Goal: Task Accomplishment & Management: Use online tool/utility

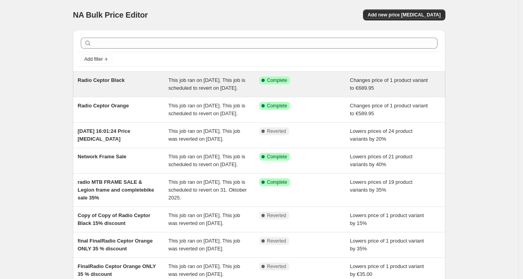
click at [102, 86] on div "Radio Ceptor Black" at bounding box center [123, 85] width 91 height 16
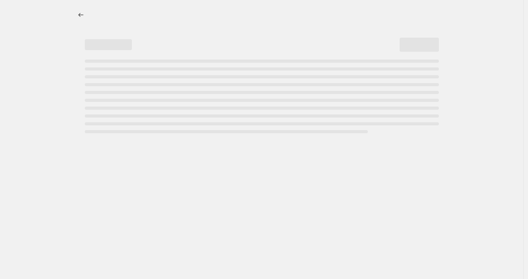
select select "no_change"
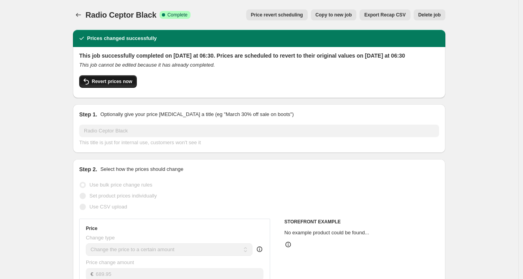
click at [120, 85] on span "Revert prices now" at bounding box center [112, 81] width 40 height 6
checkbox input "false"
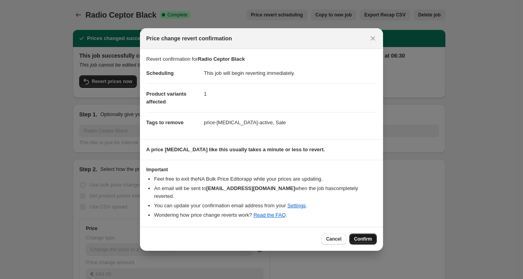
click at [359, 238] on span "Confirm" at bounding box center [363, 239] width 18 height 6
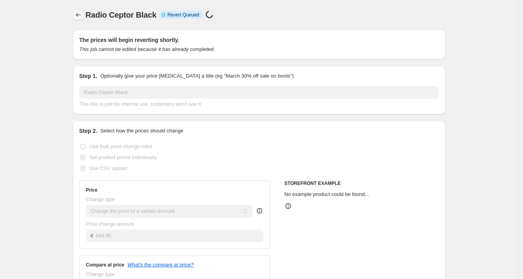
click at [82, 17] on icon "Price change jobs" at bounding box center [79, 15] width 8 height 8
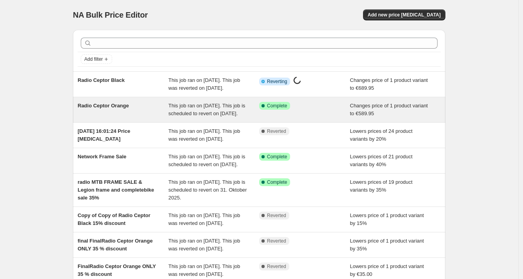
click at [107, 109] on span "Radio Ceptor Orange" at bounding box center [103, 106] width 51 height 6
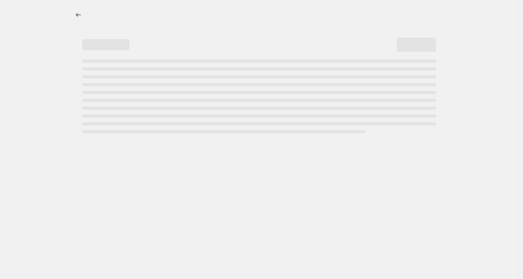
select select "no_change"
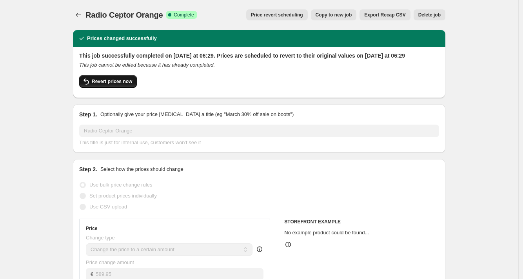
click at [118, 85] on span "Revert prices now" at bounding box center [112, 81] width 40 height 6
checkbox input "false"
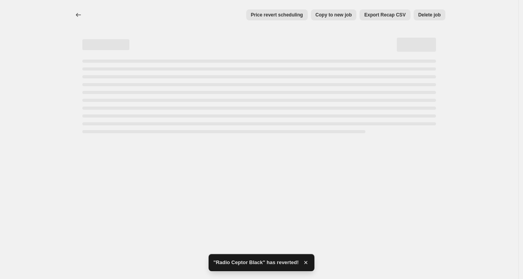
select select "no_change"
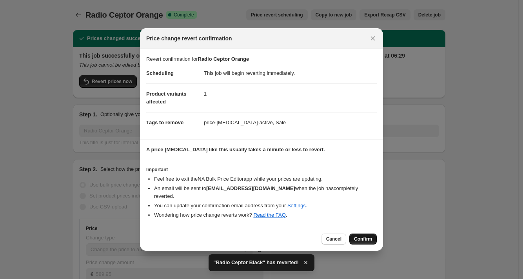
click at [362, 237] on span "Confirm" at bounding box center [363, 239] width 18 height 6
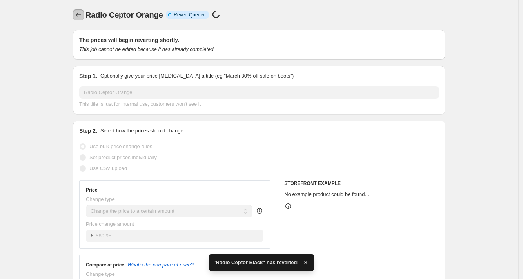
click at [82, 15] on icon "Price change jobs" at bounding box center [79, 15] width 8 height 8
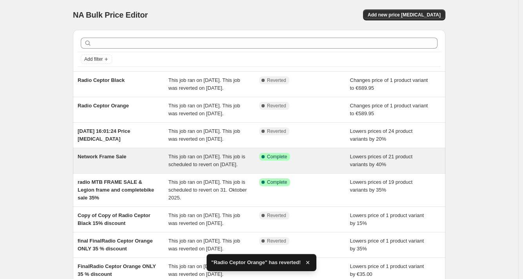
click at [109, 160] on span "Network Frame Sale" at bounding box center [102, 157] width 49 height 6
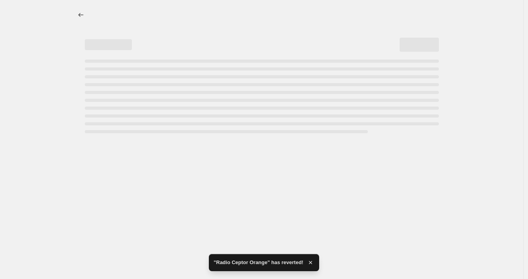
select select "percentage"
select select "no_change"
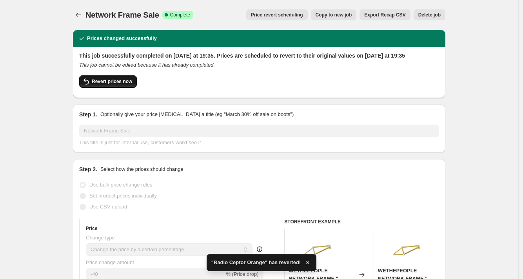
click at [118, 88] on button "Revert prices now" at bounding box center [108, 81] width 58 height 13
checkbox input "false"
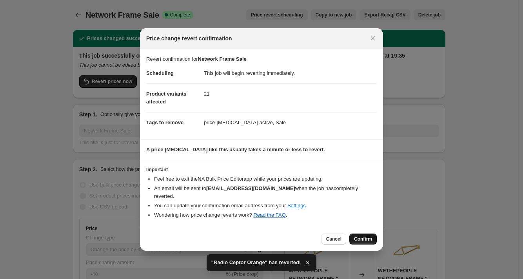
click at [359, 234] on button "Confirm" at bounding box center [363, 239] width 27 height 11
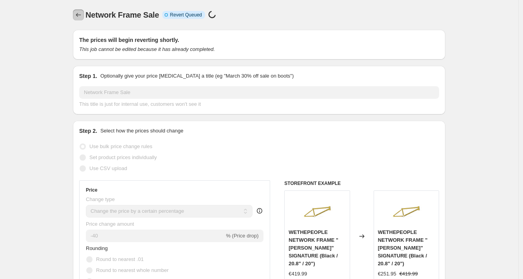
click at [80, 16] on icon "Price change jobs" at bounding box center [79, 15] width 8 height 8
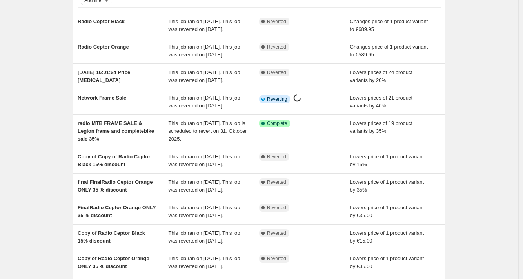
scroll to position [69, 0]
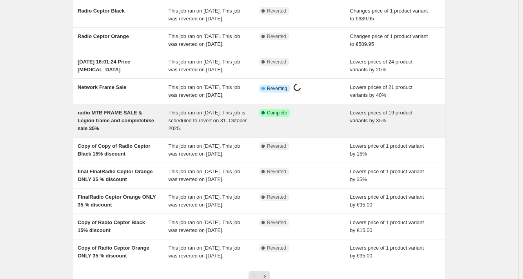
click at [137, 131] on span "radio MTB FRAME SALE & Legion frame and completebike sale 35%" at bounding box center [116, 121] width 77 height 22
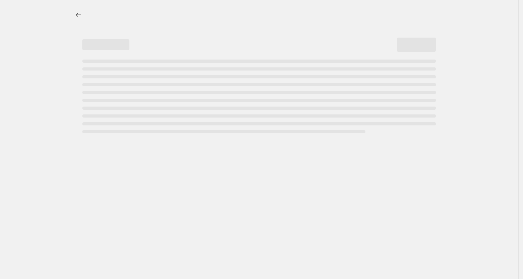
select select "percentage"
select select "no_change"
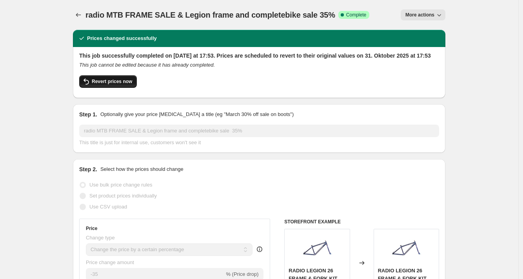
click at [114, 85] on span "Revert prices now" at bounding box center [112, 81] width 40 height 6
checkbox input "false"
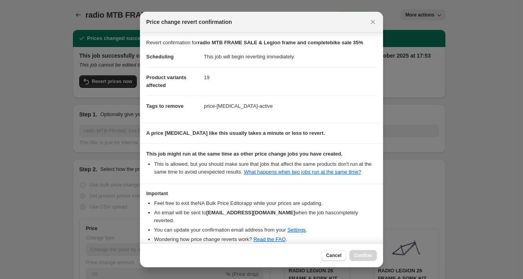
scroll to position [47, 0]
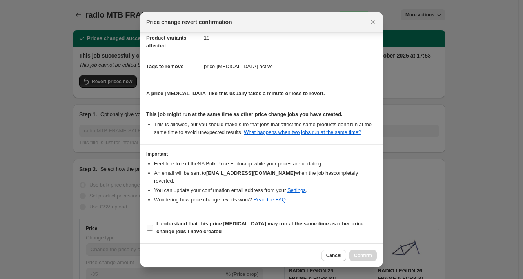
click at [152, 227] on input "I understand that this price [MEDICAL_DATA] may run at the same time as other p…" at bounding box center [150, 228] width 6 height 6
checkbox input "true"
click at [358, 255] on span "Confirm" at bounding box center [363, 256] width 18 height 6
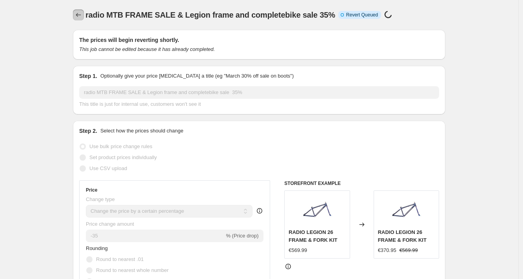
click at [78, 14] on icon "Price change jobs" at bounding box center [79, 15] width 8 height 8
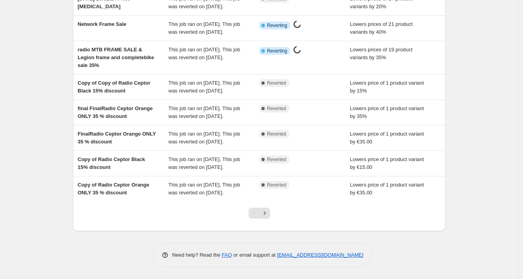
scroll to position [203, 0]
click at [265, 215] on icon "Next" at bounding box center [265, 214] width 8 height 8
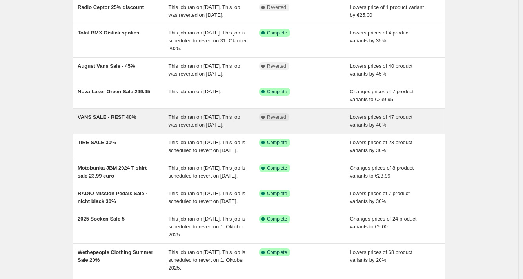
scroll to position [81, 0]
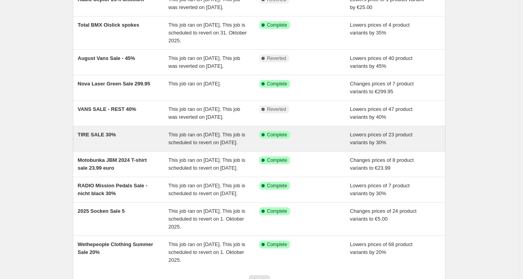
click at [101, 138] on span "TIRE SALE 30%" at bounding box center [97, 135] width 38 height 6
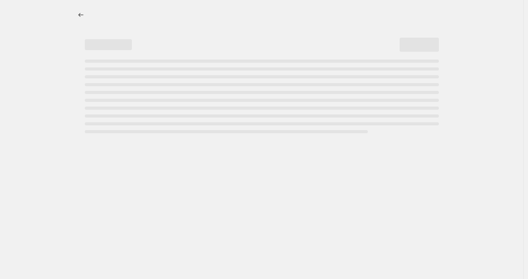
select select "percentage"
select select "no_change"
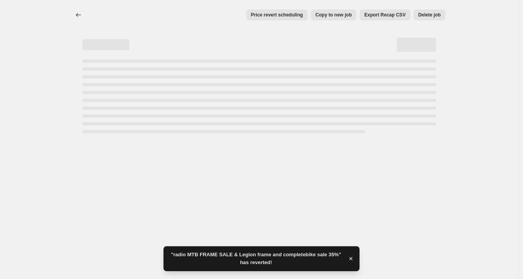
select select "percentage"
select select "no_change"
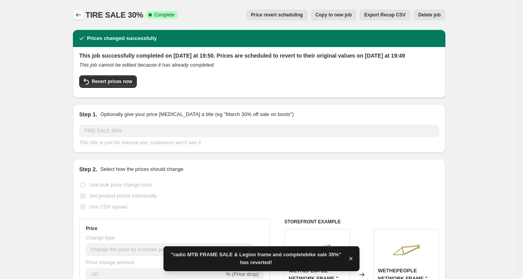
click at [76, 12] on button "Price change jobs" at bounding box center [78, 14] width 11 height 11
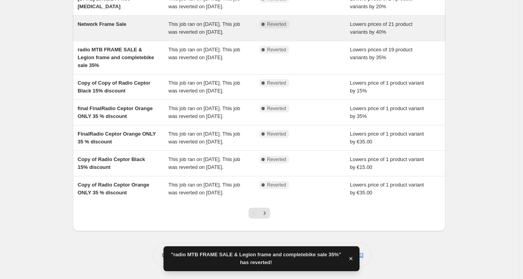
scroll to position [203, 0]
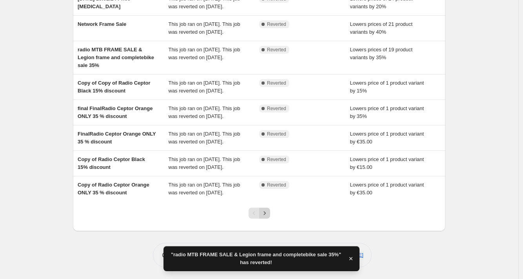
click at [268, 216] on icon "Next" at bounding box center [265, 214] width 8 height 8
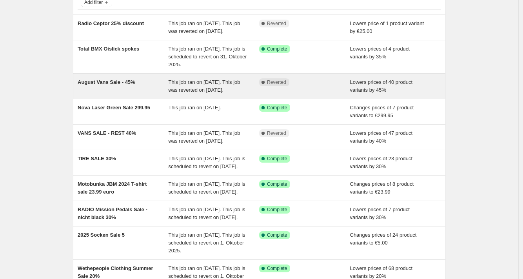
scroll to position [58, 0]
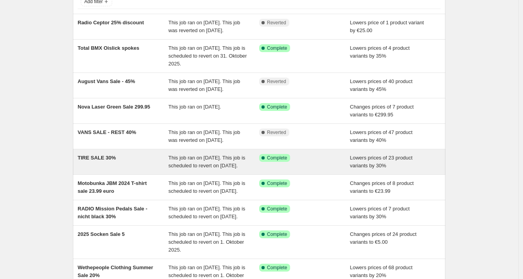
click at [100, 161] on span "TIRE SALE 30%" at bounding box center [97, 158] width 38 height 6
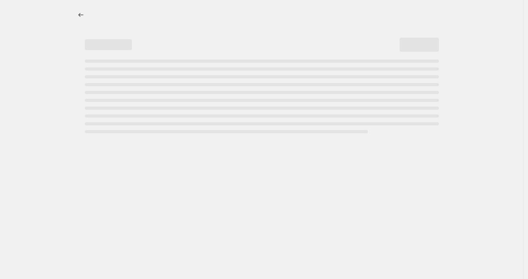
select select "percentage"
select select "no_change"
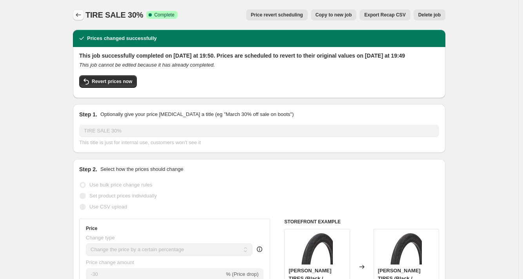
click at [81, 16] on icon "Price change jobs" at bounding box center [79, 15] width 8 height 8
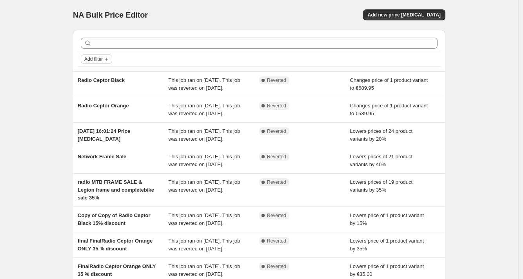
click at [92, 57] on span "Add filter" at bounding box center [93, 59] width 18 height 6
click at [94, 75] on span "Job status" at bounding box center [98, 75] width 23 height 6
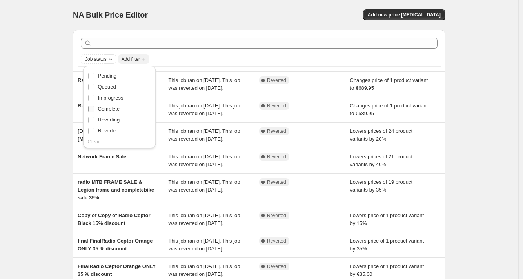
click at [91, 111] on input "Complete" at bounding box center [91, 109] width 6 height 6
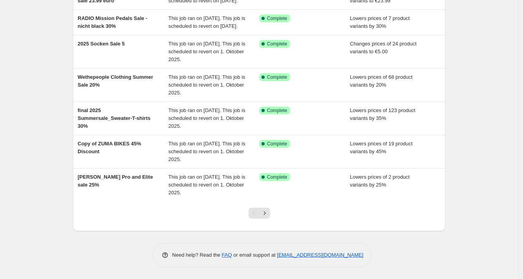
scroll to position [195, 0]
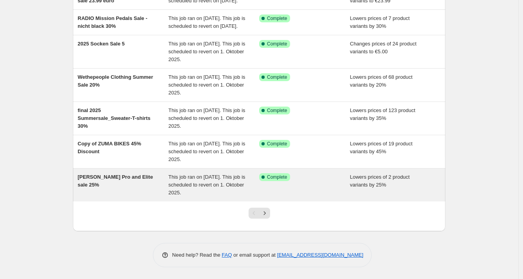
click at [111, 182] on div "[PERSON_NAME] Pro and Elite sale 25%" at bounding box center [123, 185] width 91 height 24
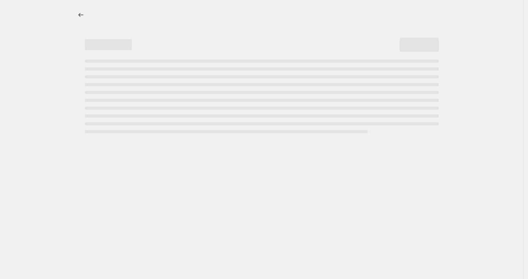
select select "percentage"
select select "no_change"
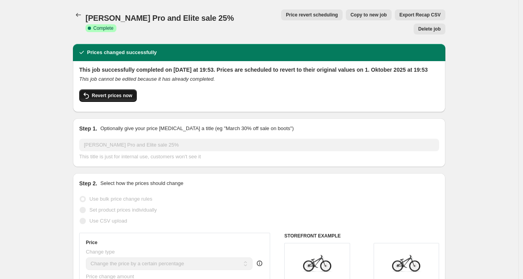
click at [107, 89] on button "Revert prices now" at bounding box center [108, 95] width 58 height 13
checkbox input "false"
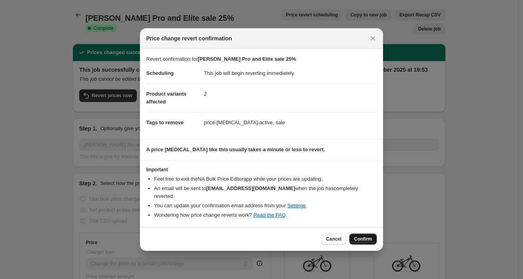
click at [358, 236] on span "Confirm" at bounding box center [363, 239] width 18 height 6
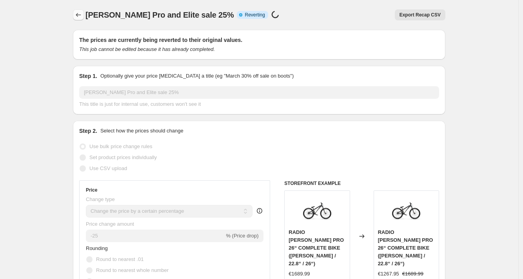
click at [80, 19] on button "Price change jobs" at bounding box center [78, 14] width 11 height 11
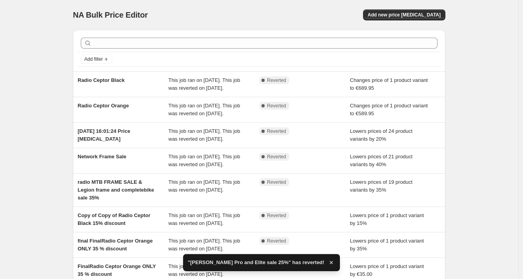
click at [98, 64] on div "Add filter" at bounding box center [259, 59] width 363 height 14
click at [96, 60] on span "Add filter" at bounding box center [93, 59] width 18 height 6
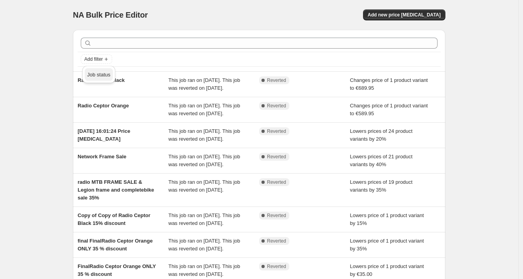
click at [98, 77] on span "Job status" at bounding box center [98, 75] width 23 height 6
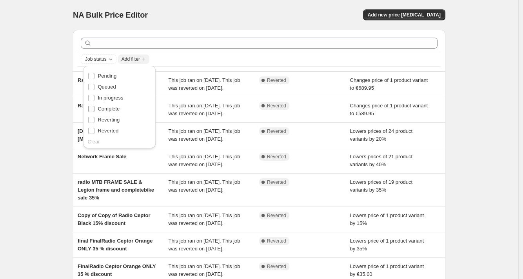
click at [91, 109] on input "Complete" at bounding box center [91, 109] width 6 height 6
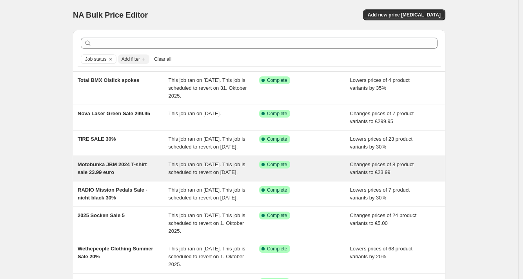
click at [124, 170] on span "Motobunka JBM 2024 T-shirt sale 23.99 euro" at bounding box center [112, 169] width 69 height 14
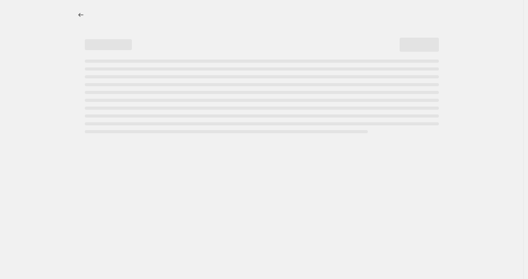
select select "no_change"
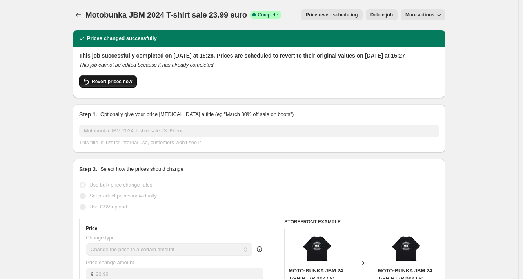
click at [98, 85] on span "Revert prices now" at bounding box center [112, 81] width 40 height 6
checkbox input "false"
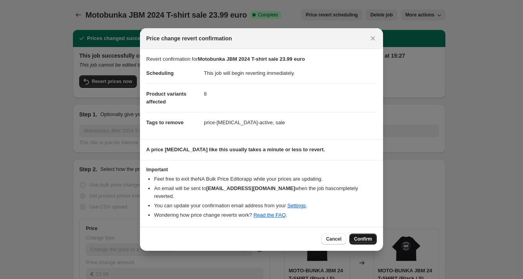
click at [364, 234] on button "Confirm" at bounding box center [363, 239] width 27 height 11
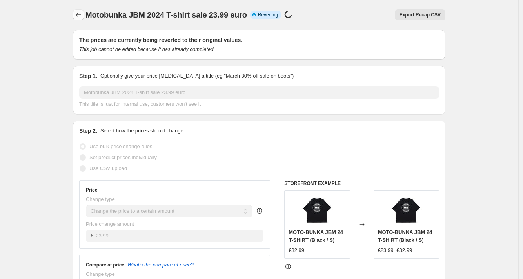
click at [80, 18] on icon "Price change jobs" at bounding box center [79, 15] width 8 height 8
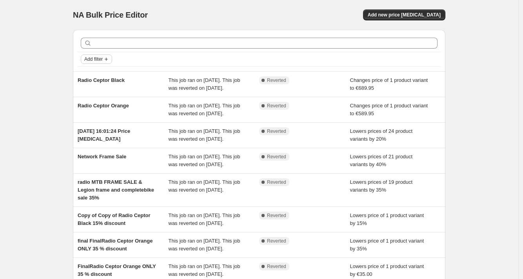
click at [97, 59] on span "Add filter" at bounding box center [93, 59] width 18 height 6
click at [93, 71] on span "Job status" at bounding box center [98, 75] width 23 height 8
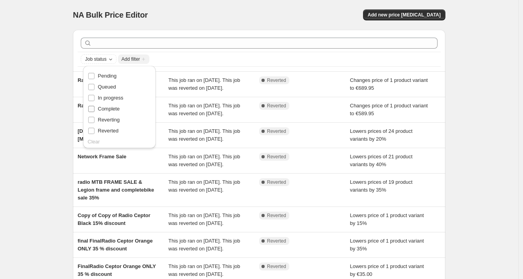
click at [91, 108] on input "Complete" at bounding box center [91, 109] width 6 height 6
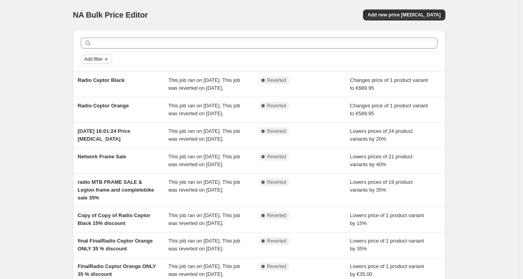
click at [97, 59] on span "Add filter" at bounding box center [93, 59] width 18 height 6
click at [96, 75] on span "Job status" at bounding box center [98, 75] width 23 height 6
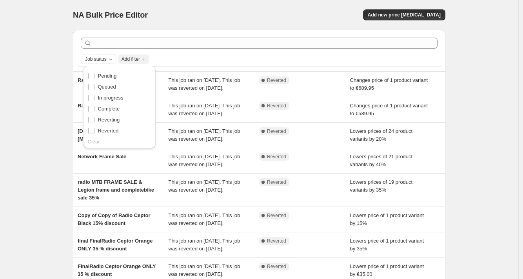
drag, startPoint x: 92, startPoint y: 108, endPoint x: 105, endPoint y: 129, distance: 25.4
click at [92, 108] on input "Complete" at bounding box center [91, 109] width 6 height 6
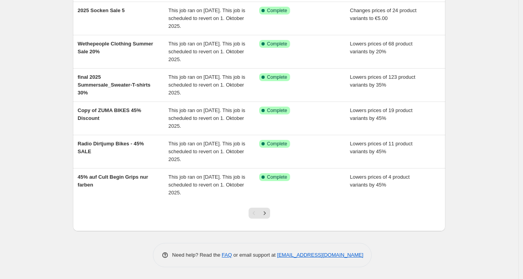
scroll to position [191, 0]
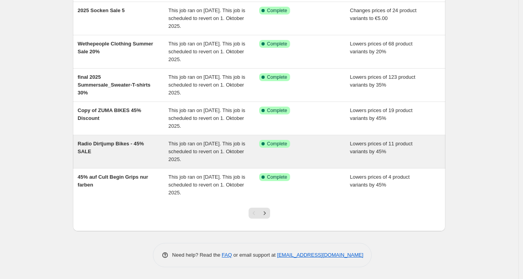
click at [109, 152] on div "Radio Dirtjump Bikes - 45% SALE" at bounding box center [123, 152] width 91 height 24
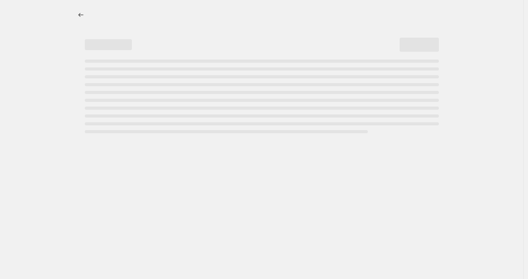
select select "percentage"
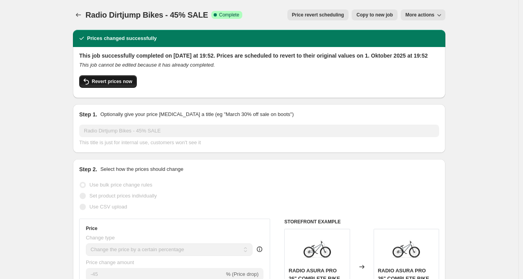
click at [97, 85] on span "Revert prices now" at bounding box center [112, 81] width 40 height 6
checkbox input "false"
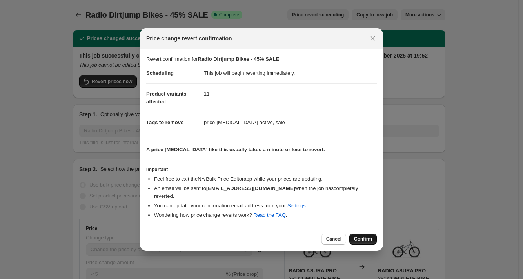
click at [361, 239] on button "Confirm" at bounding box center [363, 239] width 27 height 11
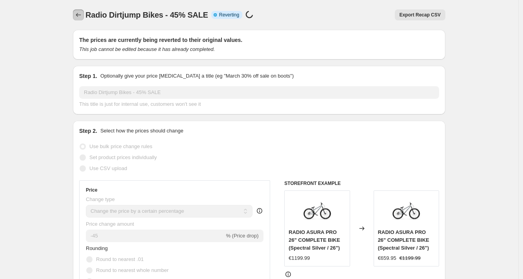
click at [82, 15] on icon "Price change jobs" at bounding box center [79, 15] width 8 height 8
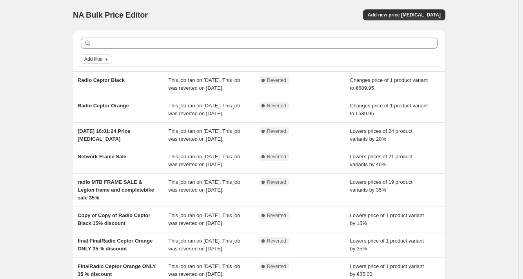
click at [98, 61] on span "Add filter" at bounding box center [93, 59] width 18 height 6
click at [96, 70] on button "Job status" at bounding box center [99, 74] width 28 height 13
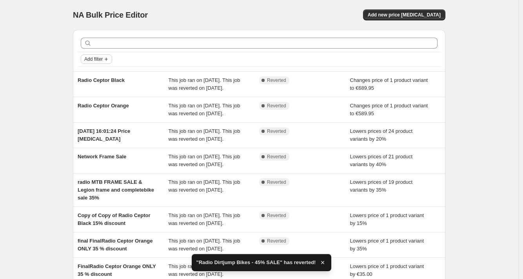
click at [94, 60] on span "Add filter" at bounding box center [93, 59] width 18 height 6
click at [94, 71] on span "Job status" at bounding box center [98, 75] width 23 height 8
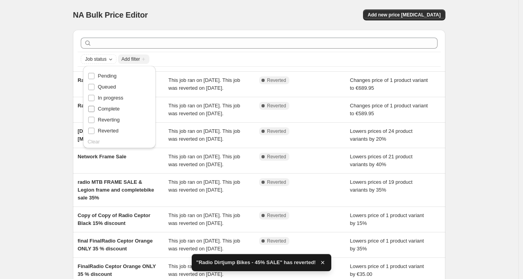
click at [92, 110] on input "Complete" at bounding box center [91, 109] width 6 height 6
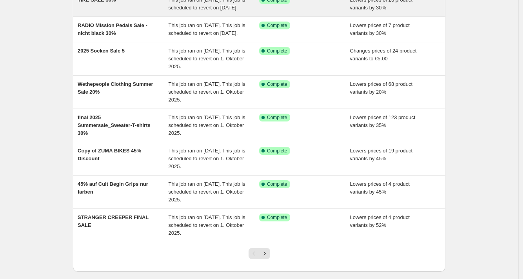
scroll to position [195, 0]
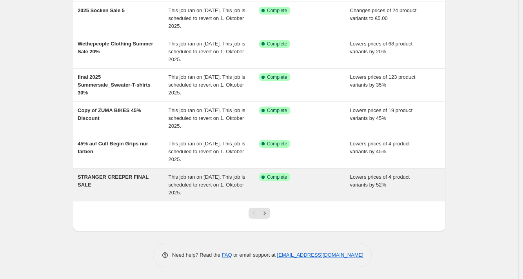
click at [109, 182] on div "STRANGER CREEPER FINAL SALE" at bounding box center [123, 185] width 91 height 24
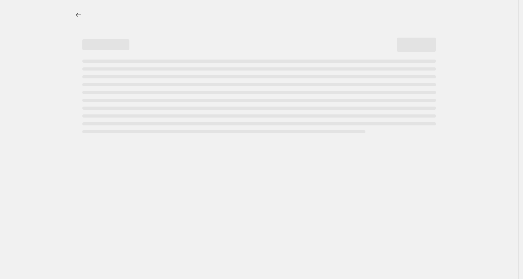
select select "percentage"
select select "no_change"
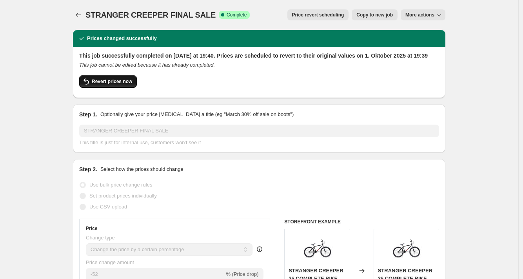
click at [97, 85] on span "Revert prices now" at bounding box center [112, 81] width 40 height 6
checkbox input "false"
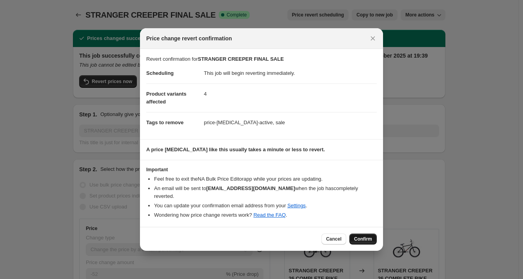
click at [358, 236] on span "Confirm" at bounding box center [363, 239] width 18 height 6
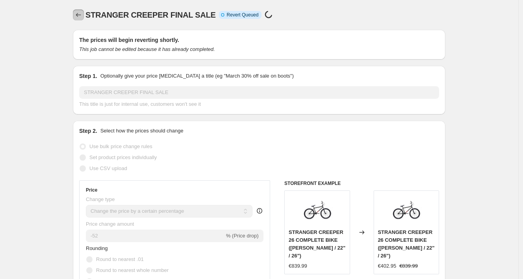
click at [80, 14] on icon "Price change jobs" at bounding box center [79, 15] width 8 height 8
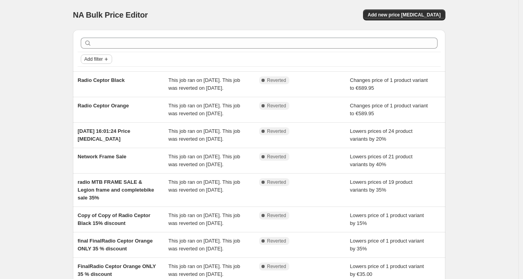
click at [98, 55] on button "Add filter" at bounding box center [96, 59] width 31 height 9
click at [96, 75] on span "Job status" at bounding box center [98, 75] width 23 height 6
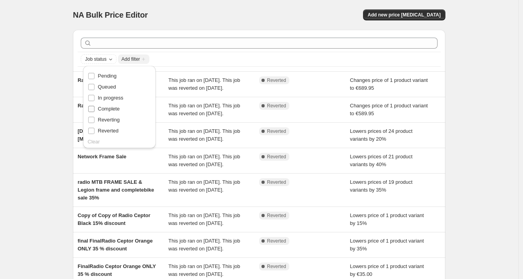
click at [91, 108] on input "Complete" at bounding box center [91, 109] width 6 height 6
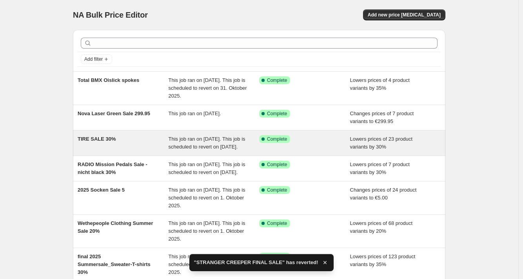
click at [95, 147] on div "TIRE SALE 30%" at bounding box center [123, 143] width 91 height 16
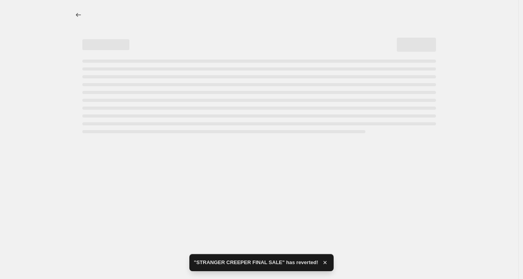
select select "percentage"
select select "no_change"
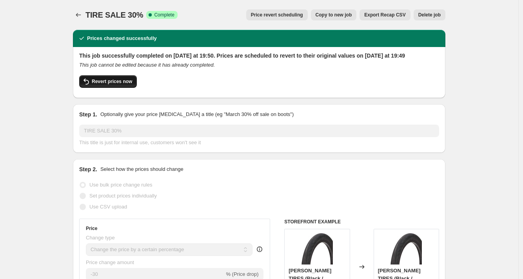
click at [93, 88] on button "Revert prices now" at bounding box center [108, 81] width 58 height 13
checkbox input "false"
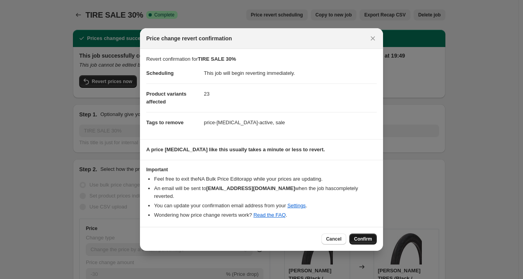
click at [354, 236] on span "Confirm" at bounding box center [363, 239] width 18 height 6
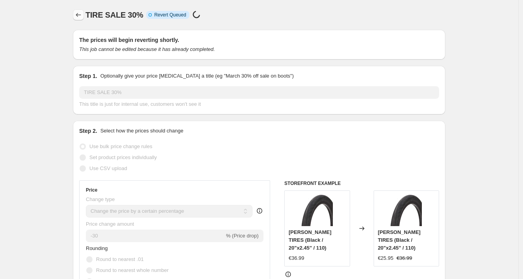
click at [82, 16] on icon "Price change jobs" at bounding box center [79, 15] width 8 height 8
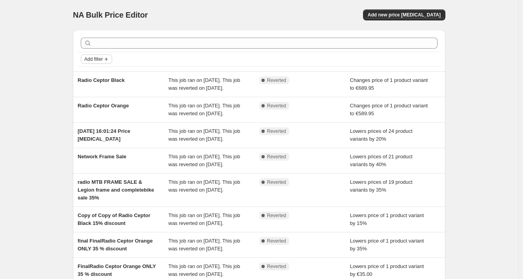
click at [95, 58] on span "Add filter" at bounding box center [93, 59] width 18 height 6
click at [95, 75] on span "Job status" at bounding box center [98, 75] width 23 height 6
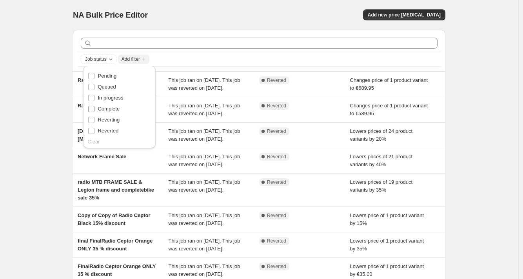
click at [91, 111] on input "Complete" at bounding box center [91, 109] width 6 height 6
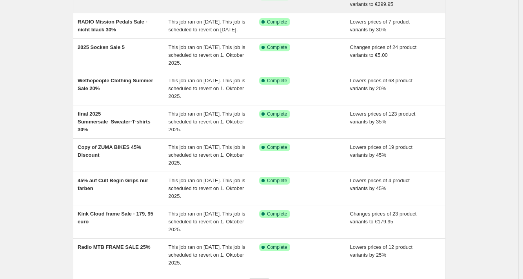
scroll to position [125, 0]
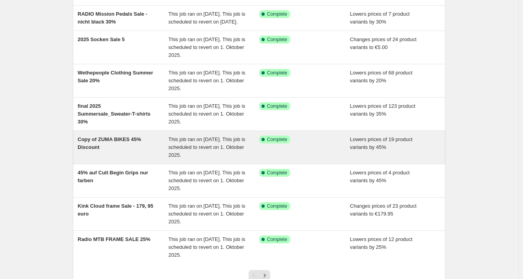
click at [100, 149] on span "Copy of ZUMA BIKES 45% Discount" at bounding box center [110, 144] width 64 height 14
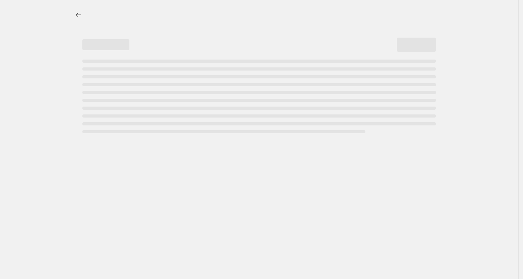
select select "percentage"
select select "no_change"
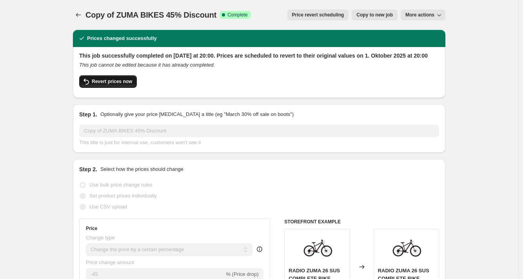
click at [91, 86] on icon "button" at bounding box center [86, 81] width 9 height 9
checkbox input "false"
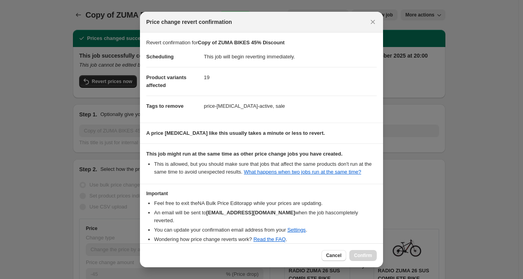
scroll to position [40, 0]
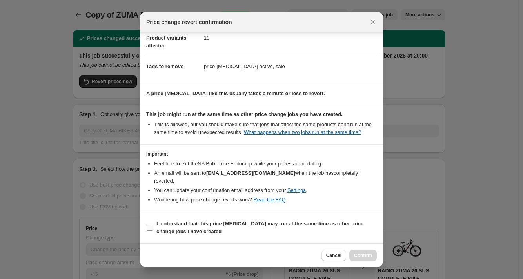
click at [150, 228] on input "I understand that this price [MEDICAL_DATA] may run at the same time as other p…" at bounding box center [150, 228] width 6 height 6
checkbox input "true"
click at [368, 257] on span "Confirm" at bounding box center [363, 256] width 18 height 6
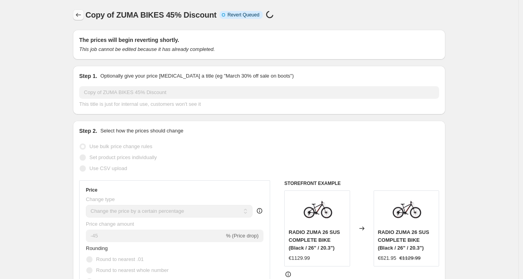
click at [77, 16] on icon "Price change jobs" at bounding box center [79, 15] width 8 height 8
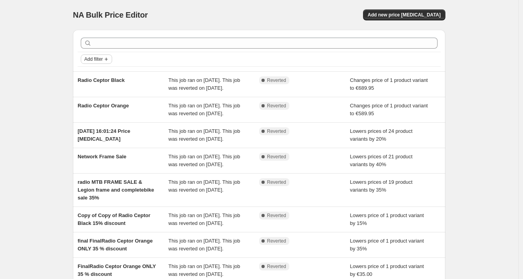
click at [96, 59] on span "Add filter" at bounding box center [93, 59] width 18 height 6
click at [94, 75] on span "Job status" at bounding box center [98, 75] width 23 height 6
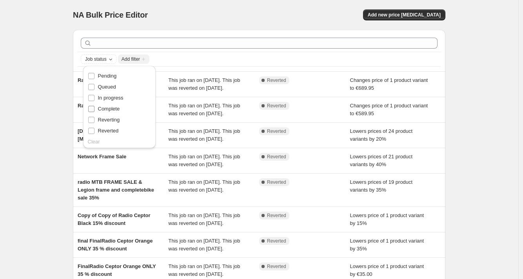
click at [92, 108] on input "Complete" at bounding box center [91, 109] width 6 height 6
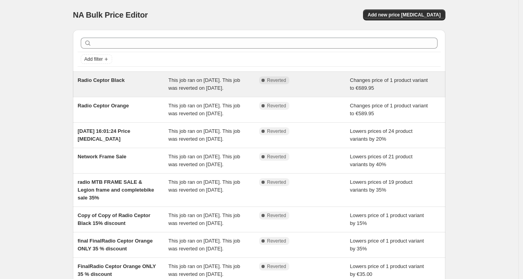
scroll to position [2, 0]
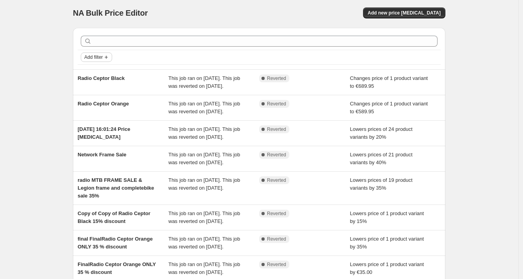
click at [92, 55] on span "Add filter" at bounding box center [93, 57] width 18 height 6
click at [93, 70] on span "Job status" at bounding box center [98, 73] width 23 height 6
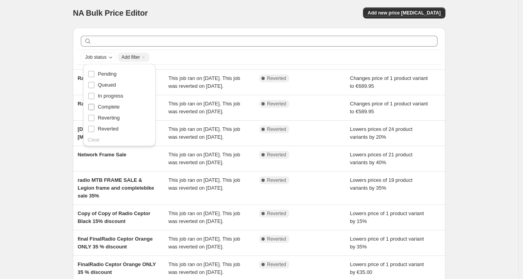
click at [91, 107] on input "Complete" at bounding box center [91, 107] width 6 height 6
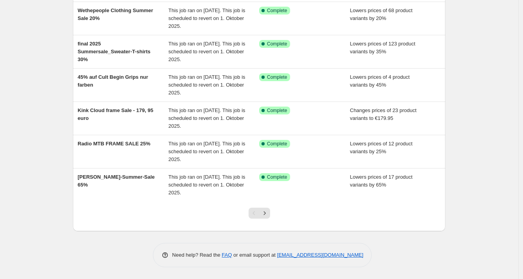
scroll to position [0, 0]
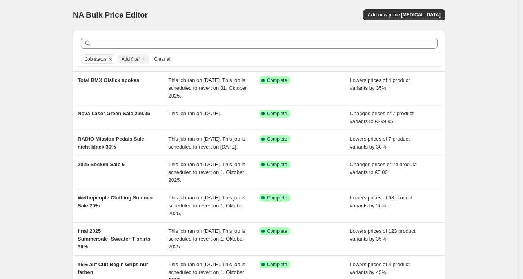
click at [95, 61] on span "Job status" at bounding box center [96, 59] width 22 height 6
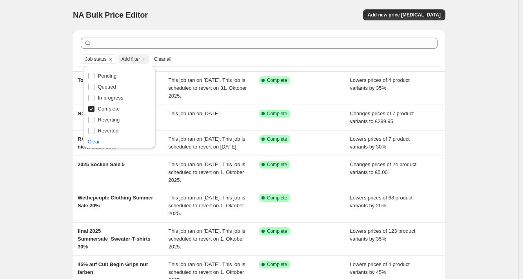
click at [60, 71] on div "NA Bulk Price Editor. This page is ready NA Bulk Price Editor Add new price [ME…" at bounding box center [259, 233] width 519 height 467
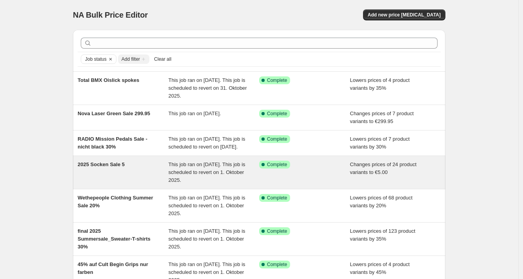
click at [110, 168] on span "2025 Socken Sale 5" at bounding box center [101, 165] width 47 height 6
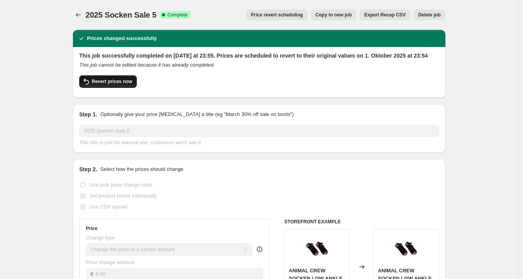
click at [97, 85] on span "Revert prices now" at bounding box center [112, 81] width 40 height 6
checkbox input "false"
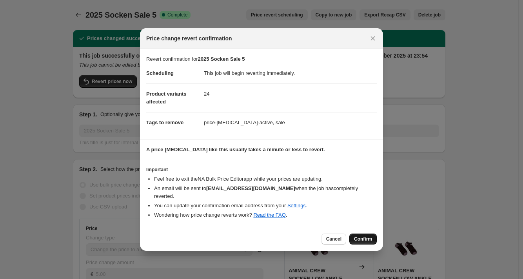
click at [362, 238] on span "Confirm" at bounding box center [363, 239] width 18 height 6
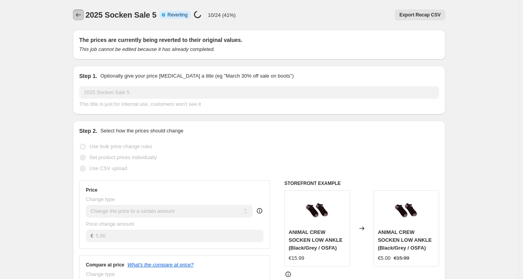
click at [79, 13] on icon "Price change jobs" at bounding box center [79, 15] width 8 height 8
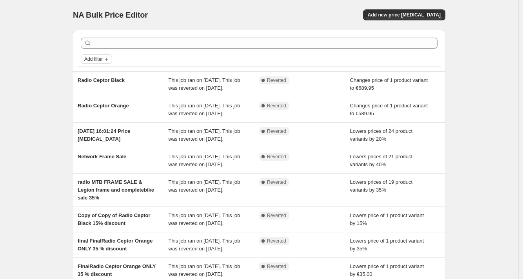
click at [95, 59] on span "Add filter" at bounding box center [93, 59] width 18 height 6
click at [95, 75] on span "Job status" at bounding box center [98, 75] width 23 height 6
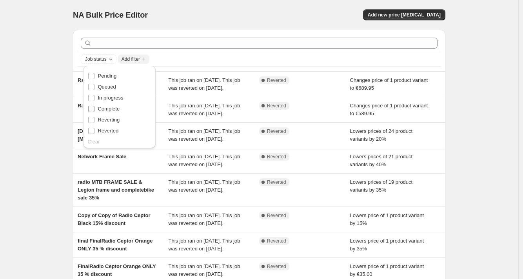
click at [92, 108] on input "Complete" at bounding box center [91, 109] width 6 height 6
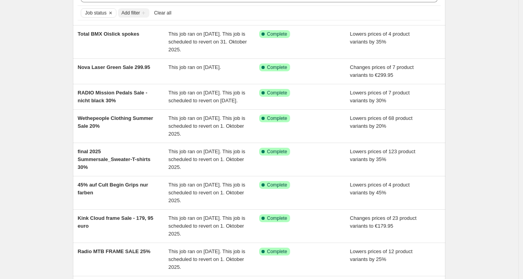
scroll to position [47, 0]
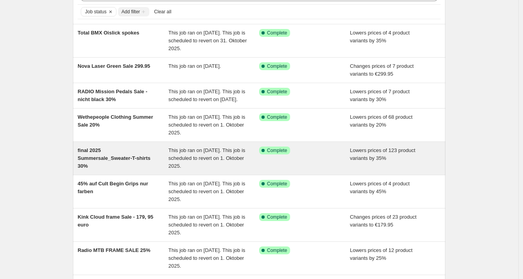
click at [108, 162] on div "final 2025 Summersale_Sweater-T-shirts 30%" at bounding box center [123, 159] width 91 height 24
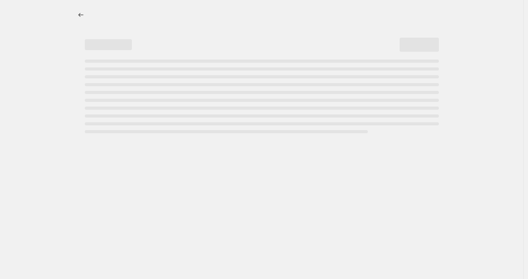
select select "percentage"
select select "no_change"
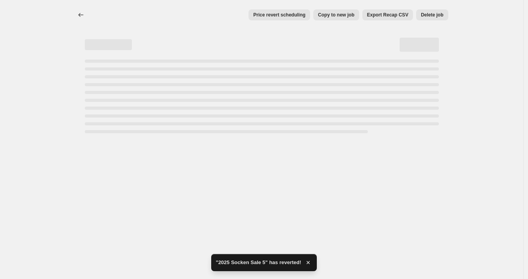
select select "percentage"
select select "no_change"
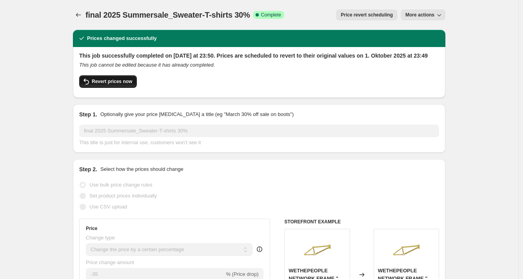
click at [102, 85] on span "Revert prices now" at bounding box center [112, 81] width 40 height 6
checkbox input "false"
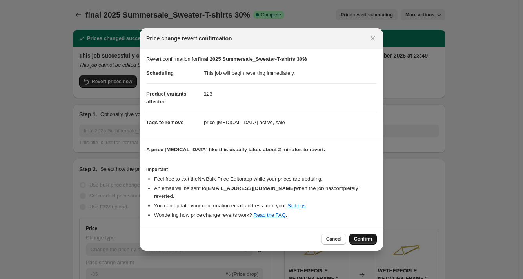
click at [357, 236] on span "Confirm" at bounding box center [363, 239] width 18 height 6
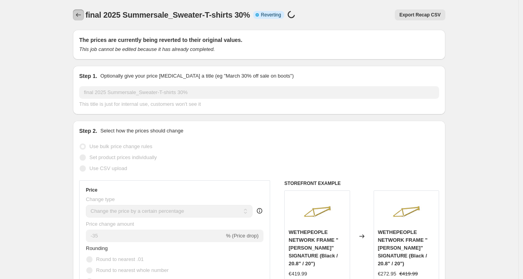
click at [79, 16] on icon "Price change jobs" at bounding box center [79, 15] width 8 height 8
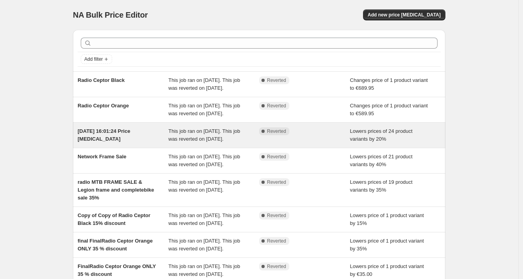
scroll to position [5, 0]
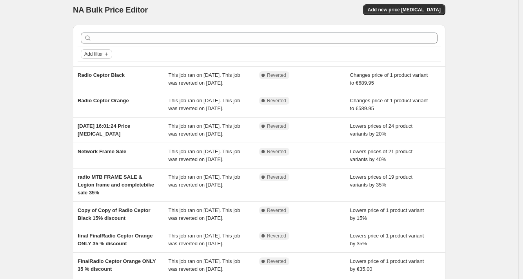
click at [98, 55] on span "Add filter" at bounding box center [93, 54] width 18 height 6
click at [97, 67] on span "Job status" at bounding box center [98, 70] width 23 height 6
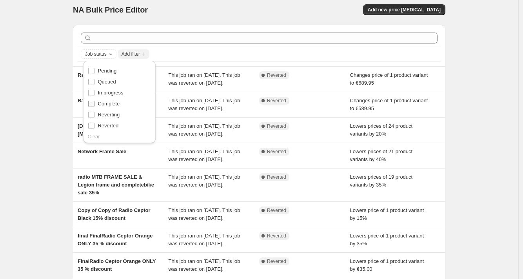
click at [91, 105] on input "Complete" at bounding box center [91, 104] width 6 height 6
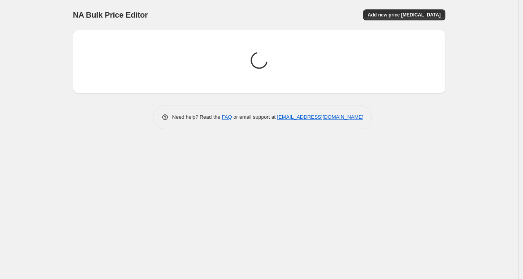
scroll to position [0, 0]
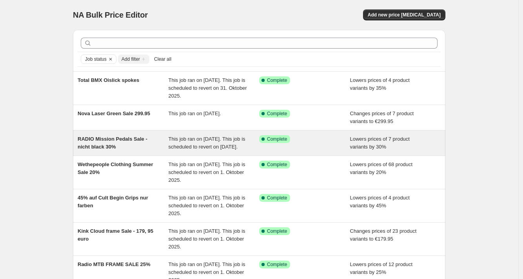
click at [103, 143] on div "RADIO Mission Pedals Sale - nicht black 30%" at bounding box center [123, 143] width 91 height 16
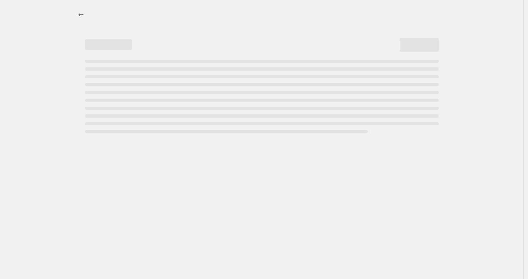
select select "percentage"
select select "no_change"
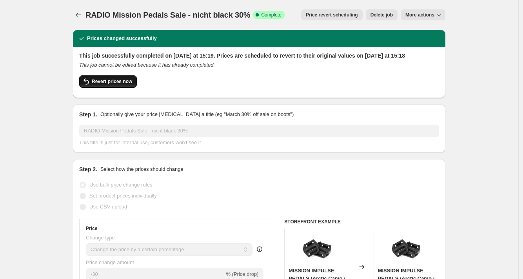
click at [106, 85] on span "Revert prices now" at bounding box center [112, 81] width 40 height 6
checkbox input "false"
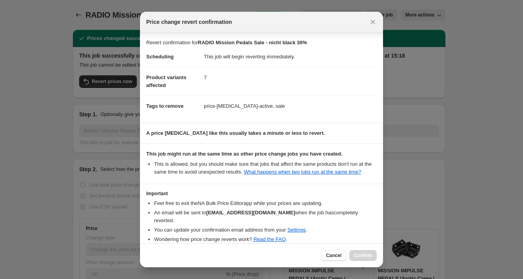
scroll to position [40, 0]
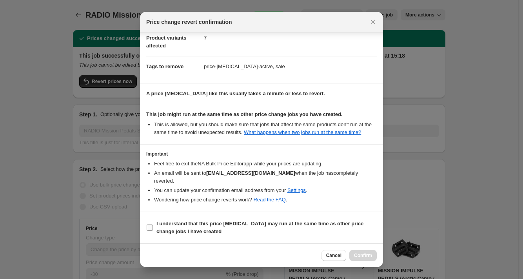
drag, startPoint x: 150, startPoint y: 229, endPoint x: 195, endPoint y: 224, distance: 45.4
click at [150, 229] on input "I understand that this price [MEDICAL_DATA] may run at the same time as other p…" at bounding box center [150, 228] width 6 height 6
checkbox input "true"
click at [367, 257] on span "Confirm" at bounding box center [363, 256] width 18 height 6
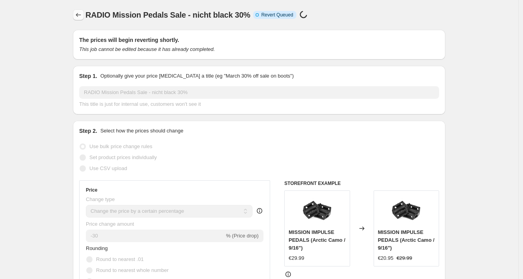
click at [80, 13] on icon "Price change jobs" at bounding box center [79, 15] width 8 height 8
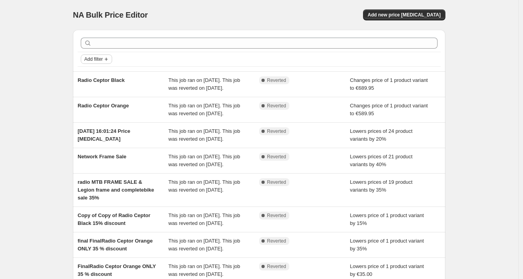
click at [92, 57] on span "Add filter" at bounding box center [93, 59] width 18 height 6
click at [92, 70] on button "Job status" at bounding box center [99, 74] width 28 height 13
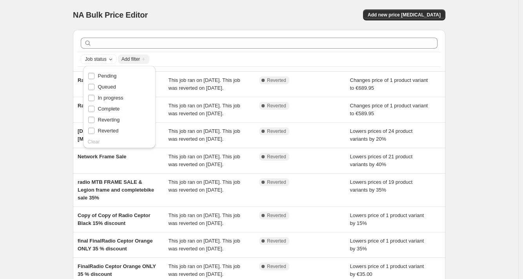
click at [93, 109] on input "Complete" at bounding box center [91, 109] width 6 height 6
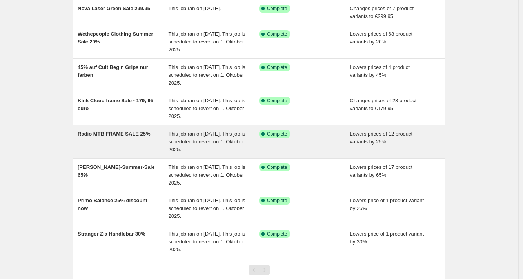
scroll to position [108, 0]
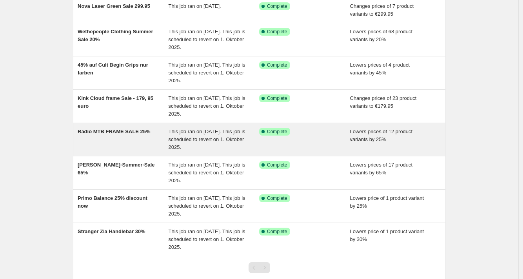
click at [98, 132] on span "Radio MTB FRAME SALE 25%" at bounding box center [114, 132] width 73 height 6
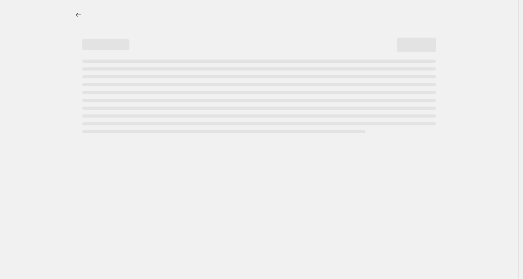
select select "percentage"
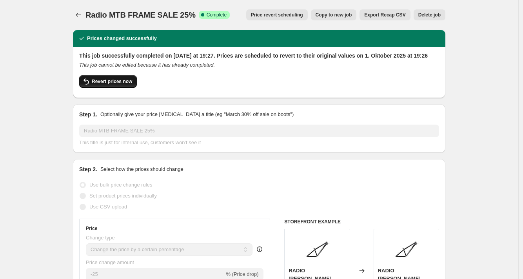
click at [104, 85] on span "Revert prices now" at bounding box center [112, 81] width 40 height 6
checkbox input "false"
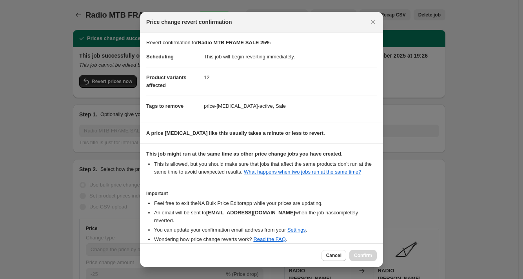
scroll to position [40, 0]
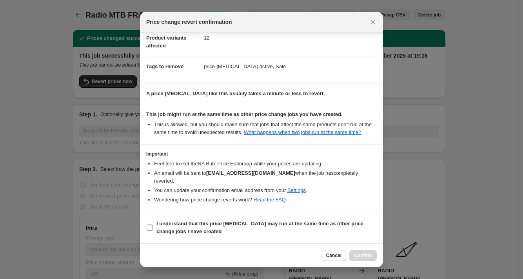
click at [150, 228] on input "I understand that this price [MEDICAL_DATA] may run at the same time as other p…" at bounding box center [150, 228] width 6 height 6
checkbox input "true"
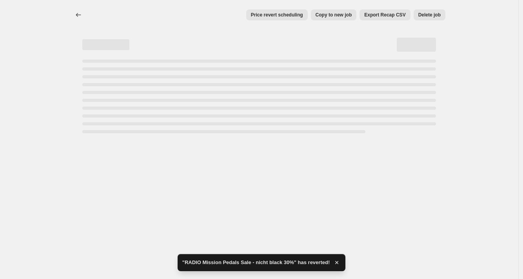
select select "percentage"
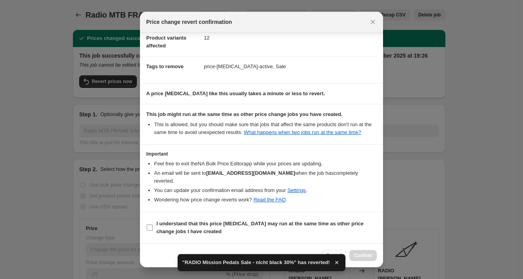
click at [151, 226] on input "I understand that this price [MEDICAL_DATA] may run at the same time as other p…" at bounding box center [150, 228] width 6 height 6
checkbox input "true"
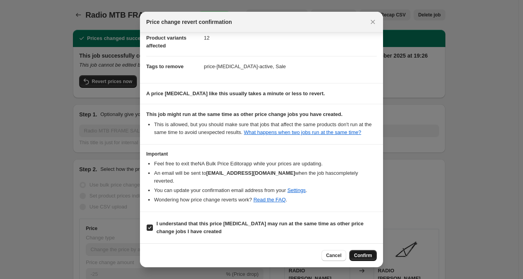
click at [369, 255] on span "Confirm" at bounding box center [363, 256] width 18 height 6
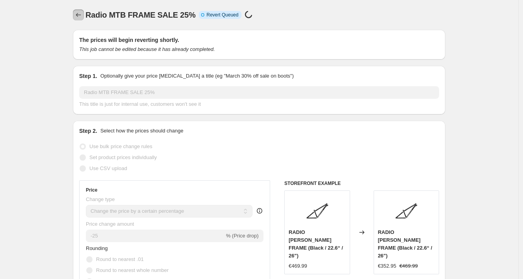
click at [80, 16] on icon "Price change jobs" at bounding box center [79, 15] width 8 height 8
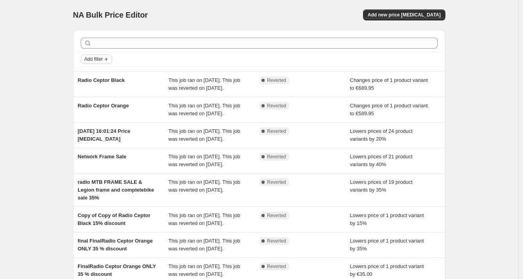
click at [91, 57] on span "Add filter" at bounding box center [93, 59] width 18 height 6
click at [88, 72] on span "Job status" at bounding box center [98, 75] width 23 height 6
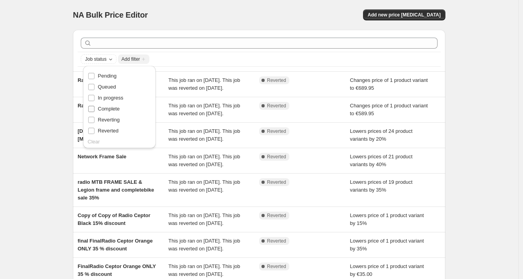
click at [92, 110] on input "Complete" at bounding box center [91, 109] width 6 height 6
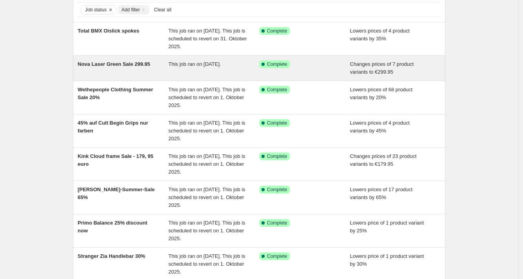
scroll to position [51, 0]
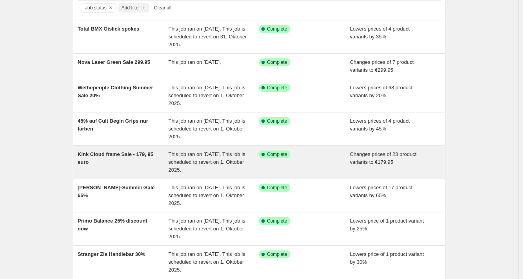
click at [102, 153] on span "Kink Cloud frame Sale - 179, 95 euro" at bounding box center [116, 158] width 76 height 14
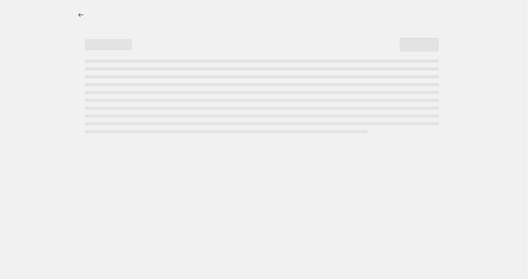
select select "no_change"
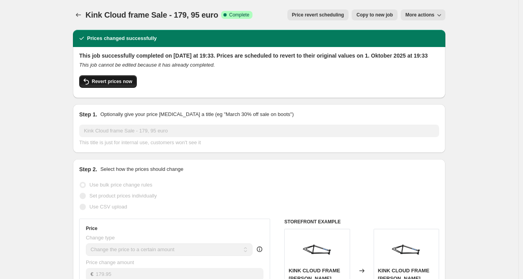
click at [99, 85] on span "Revert prices now" at bounding box center [112, 81] width 40 height 6
checkbox input "false"
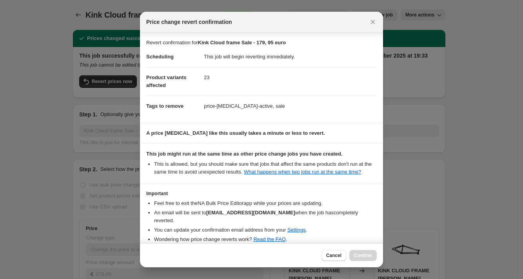
scroll to position [40, 0]
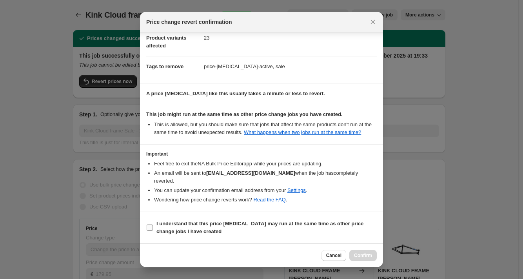
click at [148, 227] on input "I understand that this price [MEDICAL_DATA] may run at the same time as other p…" at bounding box center [150, 228] width 6 height 6
checkbox input "true"
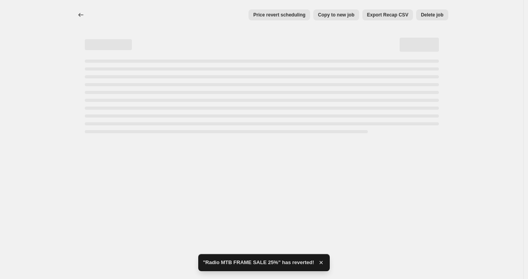
click at [359, 256] on div "Price revert scheduling Copy to new job Export Recap CSV Delete job More action…" at bounding box center [261, 139] width 523 height 279
select select "no_change"
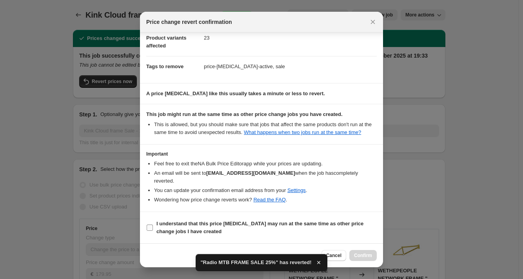
click at [149, 226] on input "I understand that this price [MEDICAL_DATA] may run at the same time as other p…" at bounding box center [150, 228] width 6 height 6
checkbox input "true"
click at [368, 254] on span "Confirm" at bounding box center [363, 256] width 18 height 6
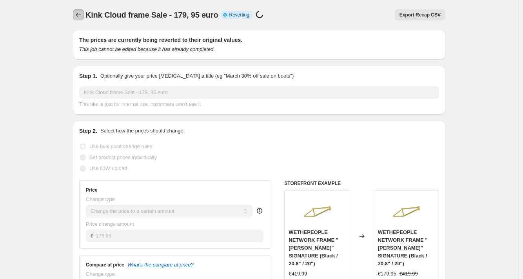
click at [78, 12] on icon "Price change jobs" at bounding box center [79, 15] width 8 height 8
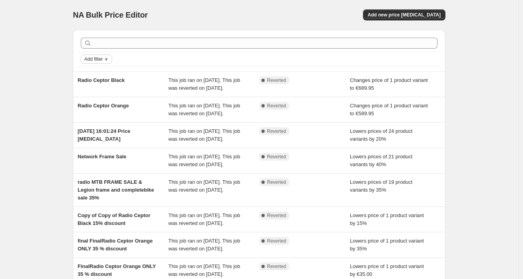
click at [103, 58] on span "Add filter" at bounding box center [93, 59] width 18 height 6
click at [101, 72] on span "Job status" at bounding box center [98, 75] width 23 height 6
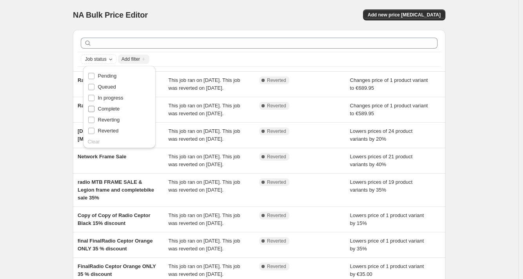
click at [90, 109] on input "Complete" at bounding box center [91, 109] width 6 height 6
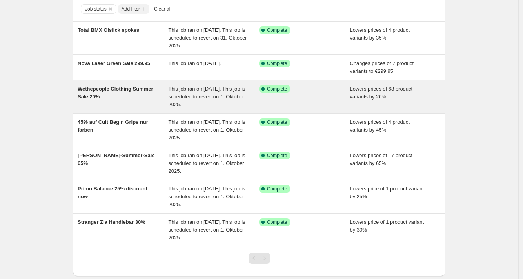
scroll to position [64, 0]
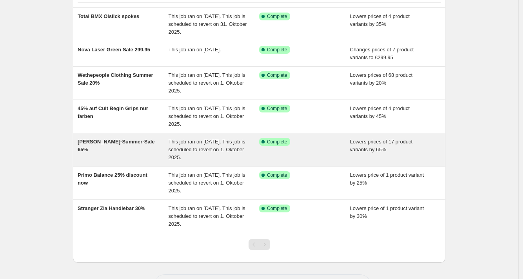
click at [100, 144] on span "[PERSON_NAME]-Summer-Sale 65%" at bounding box center [116, 146] width 77 height 14
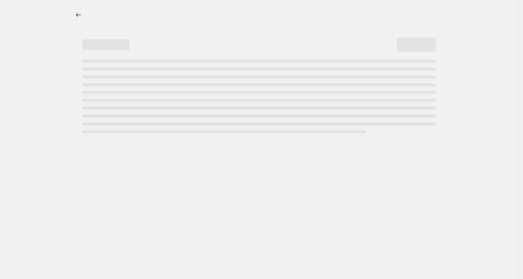
select select "percentage"
select select "no_change"
select select "collection"
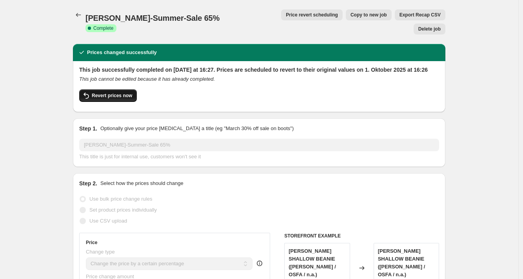
click at [96, 93] on span "Revert prices now" at bounding box center [112, 96] width 40 height 6
checkbox input "false"
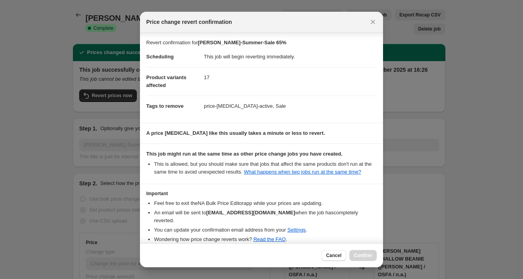
scroll to position [40, 0]
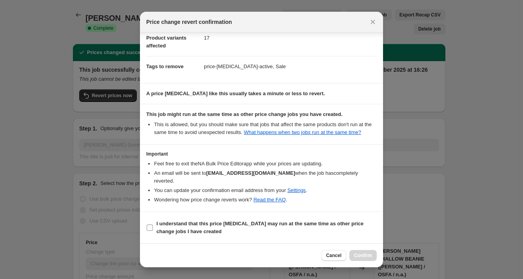
click at [149, 226] on input "I understand that this price [MEDICAL_DATA] may run at the same time as other p…" at bounding box center [150, 228] width 6 height 6
checkbox input "true"
click at [358, 256] on span "Confirm" at bounding box center [363, 256] width 18 height 6
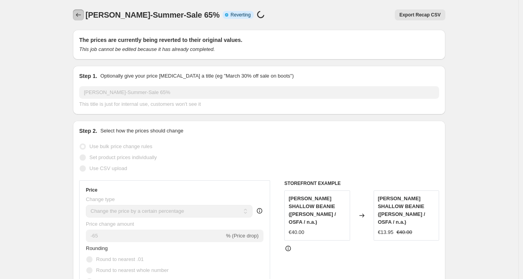
click at [76, 16] on button "Price change jobs" at bounding box center [78, 14] width 11 height 11
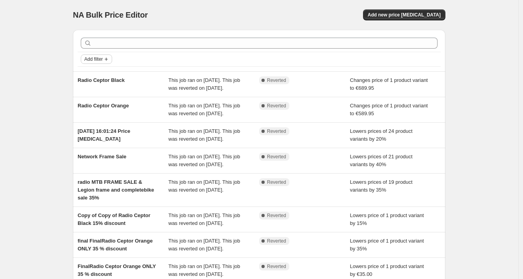
click at [93, 60] on span "Add filter" at bounding box center [93, 59] width 18 height 6
click at [91, 71] on span "Job status" at bounding box center [98, 75] width 23 height 8
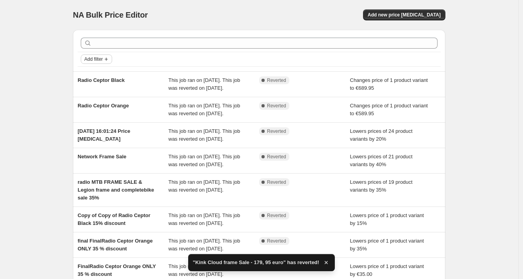
click at [94, 62] on span "Add filter" at bounding box center [93, 59] width 18 height 6
click at [93, 72] on span "Job status" at bounding box center [98, 75] width 23 height 6
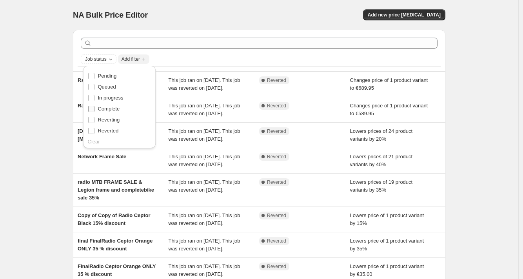
click at [91, 108] on input "Complete" at bounding box center [91, 109] width 6 height 6
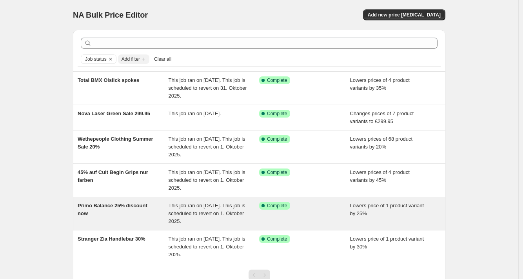
click at [105, 206] on span "Primo Balance 25% discount now" at bounding box center [113, 210] width 70 height 14
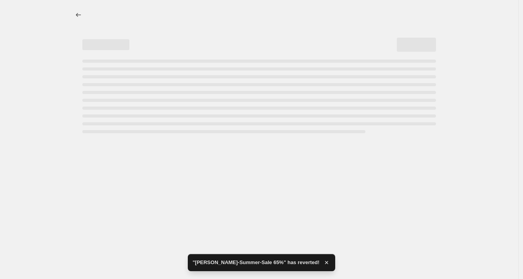
select select "percentage"
select select "no_change"
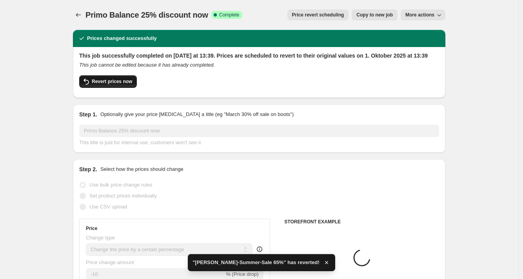
click at [101, 85] on span "Revert prices now" at bounding box center [112, 81] width 40 height 6
checkbox input "false"
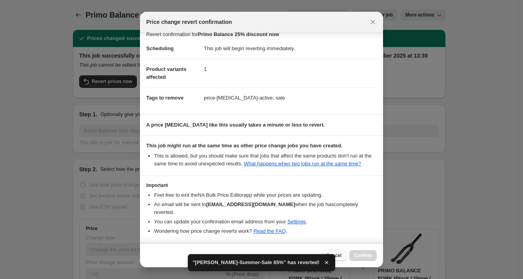
scroll to position [40, 0]
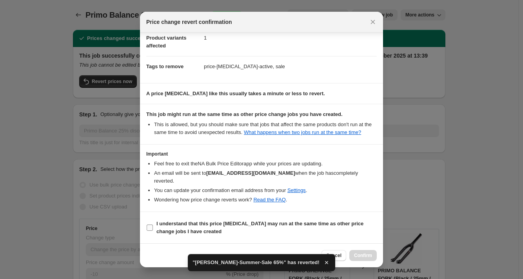
click at [149, 225] on input "I understand that this price [MEDICAL_DATA] may run at the same time as other p…" at bounding box center [150, 228] width 6 height 6
checkbox input "true"
click at [367, 250] on div "Cancel Confirm" at bounding box center [261, 256] width 243 height 24
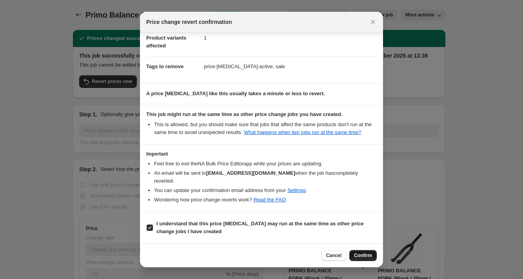
click at [366, 256] on span "Confirm" at bounding box center [363, 256] width 18 height 6
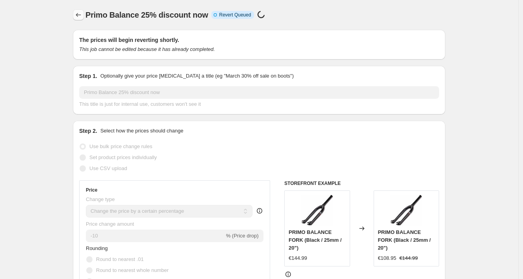
click at [80, 15] on icon "Price change jobs" at bounding box center [78, 15] width 5 height 4
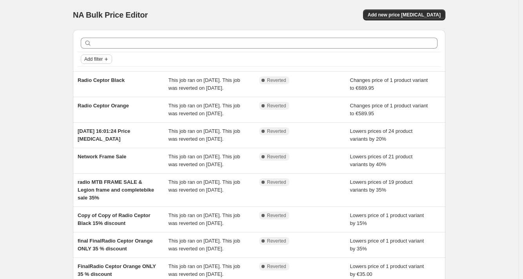
click at [94, 62] on span "Add filter" at bounding box center [93, 59] width 18 height 6
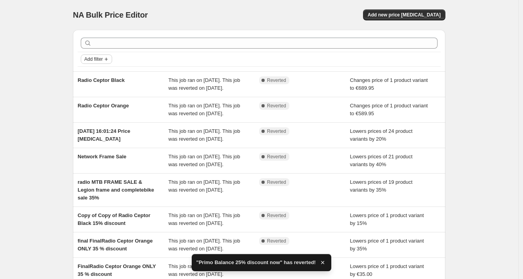
click at [99, 60] on span "Add filter" at bounding box center [93, 59] width 18 height 6
click at [95, 73] on span "Job status" at bounding box center [98, 75] width 23 height 6
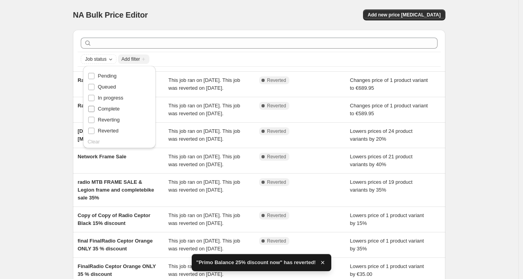
click at [91, 107] on input "Complete" at bounding box center [91, 109] width 6 height 6
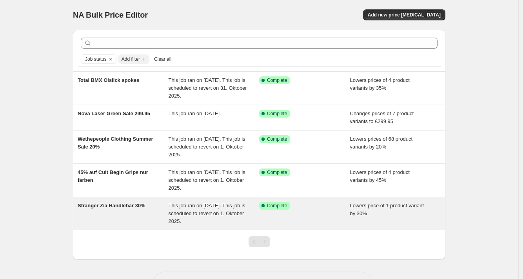
click at [116, 206] on span "Stranger Zia Handlebar 30%" at bounding box center [112, 206] width 68 height 6
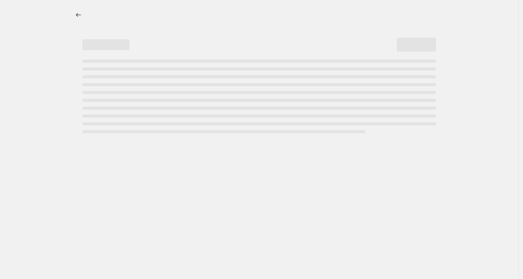
select select "percentage"
select select "no_change"
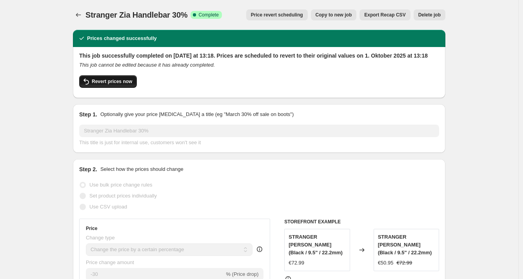
click at [105, 85] on span "Revert prices now" at bounding box center [112, 81] width 40 height 6
checkbox input "false"
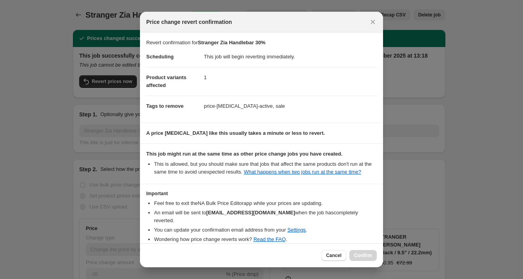
scroll to position [40, 0]
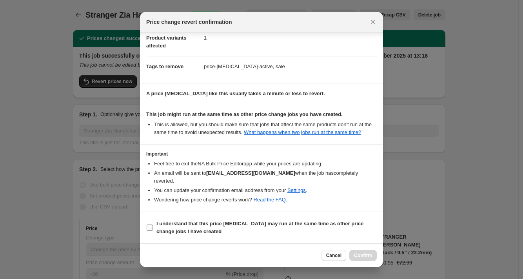
click at [149, 228] on input "I understand that this price [MEDICAL_DATA] may run at the same time as other p…" at bounding box center [150, 228] width 6 height 6
checkbox input "true"
click at [353, 260] on button "Confirm" at bounding box center [363, 255] width 27 height 11
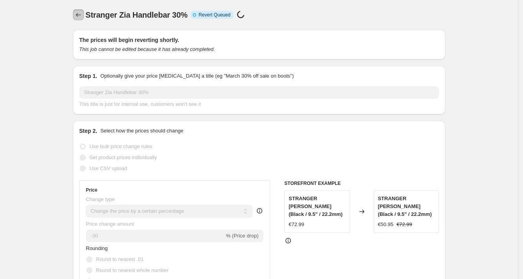
click at [78, 12] on icon "Price change jobs" at bounding box center [79, 15] width 8 height 8
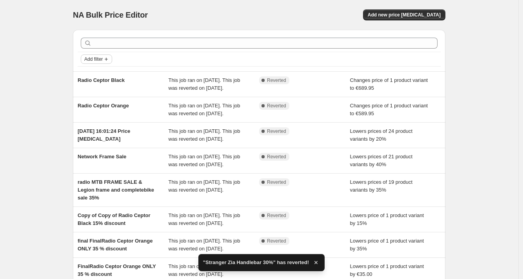
click at [97, 62] on button "Add filter" at bounding box center [96, 59] width 31 height 9
click at [99, 77] on span "Job status" at bounding box center [98, 75] width 23 height 6
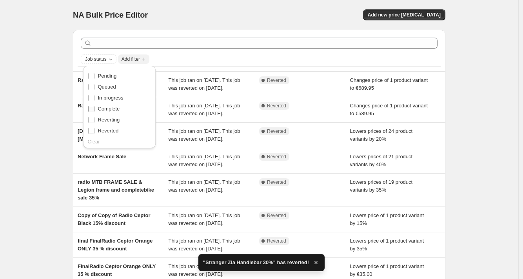
click at [91, 108] on input "Complete" at bounding box center [91, 109] width 6 height 6
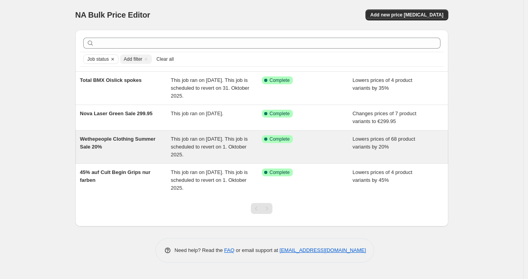
click at [103, 138] on span "Wethepeople Clothing Summer Sale 20%" at bounding box center [118, 143] width 76 height 14
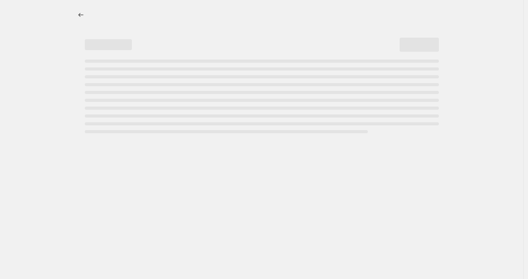
select select "percentage"
select select "no_change"
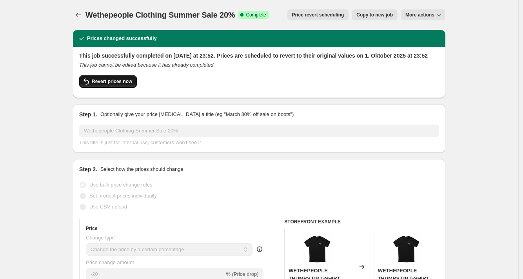
click at [95, 85] on span "Revert prices now" at bounding box center [112, 81] width 40 height 6
checkbox input "false"
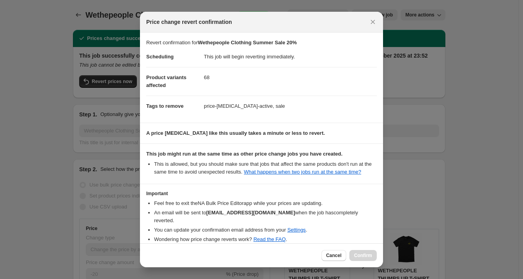
scroll to position [40, 0]
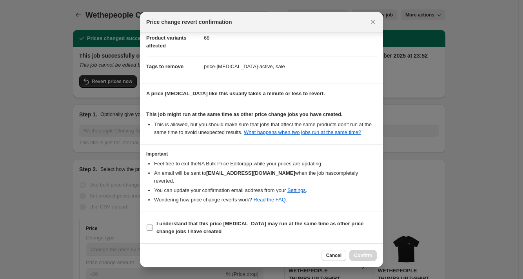
click at [151, 229] on input "I understand that this price [MEDICAL_DATA] may run at the same time as other p…" at bounding box center [150, 228] width 6 height 6
checkbox input "true"
click at [370, 252] on button "Confirm" at bounding box center [363, 255] width 27 height 11
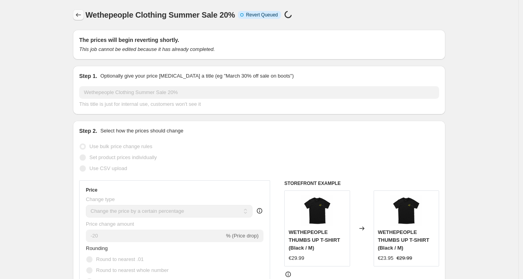
click at [78, 16] on icon "Price change jobs" at bounding box center [79, 15] width 8 height 8
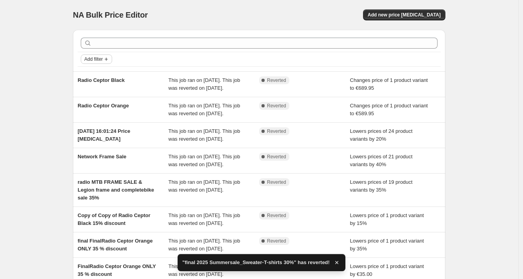
click at [88, 59] on span "Add filter" at bounding box center [93, 59] width 18 height 6
click at [91, 72] on span "Job status" at bounding box center [98, 75] width 23 height 6
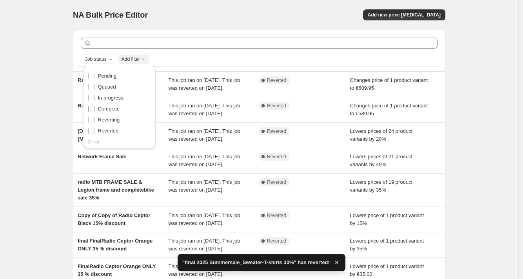
click at [92, 110] on input "Complete" at bounding box center [91, 109] width 6 height 6
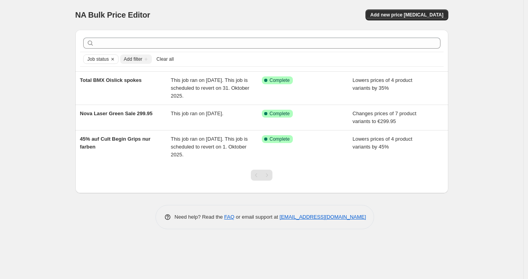
click at [55, 103] on div "NA Bulk Price Editor. This page is ready NA Bulk Price Editor Add new price [ME…" at bounding box center [261, 139] width 523 height 279
